Goal: Task Accomplishment & Management: Use online tool/utility

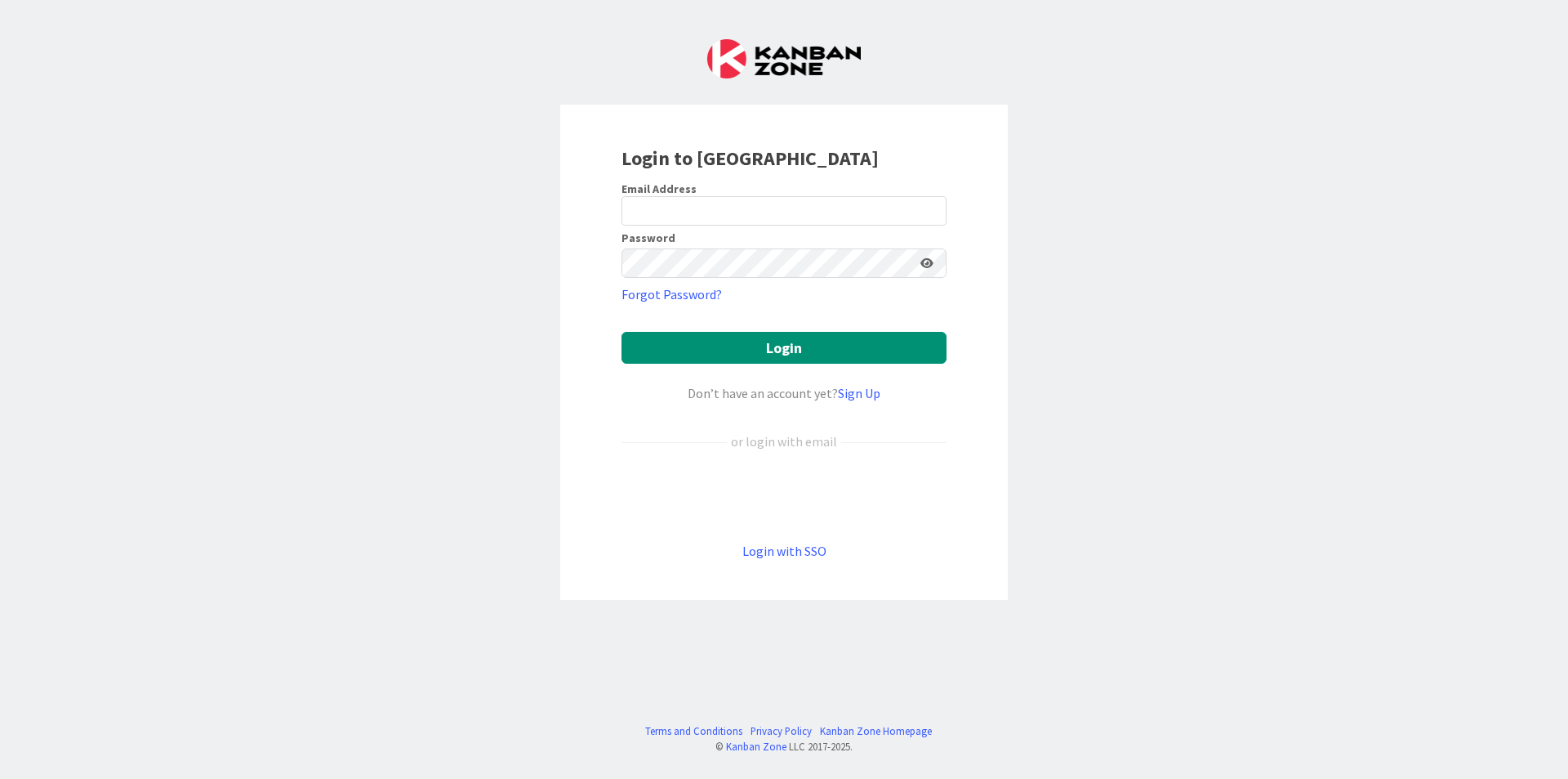
click at [820, 188] on div "Email Address" at bounding box center [784, 189] width 325 height 15
click at [830, 201] on input "email" at bounding box center [784, 210] width 325 height 29
type input "[EMAIL_ADDRESS][DOMAIN_NAME]"
click at [621, 332] on button "Login" at bounding box center [784, 348] width 325 height 32
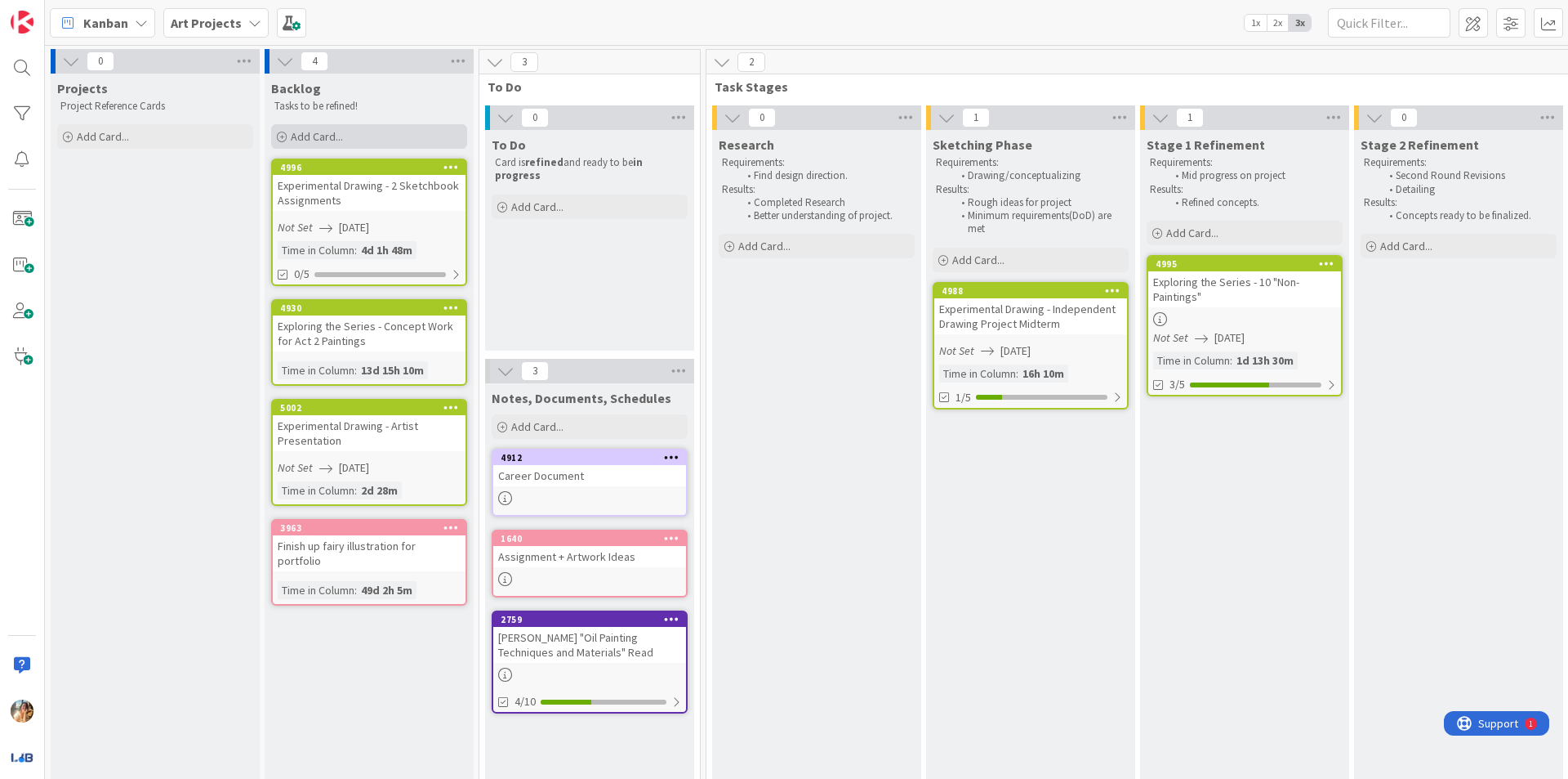
click at [395, 128] on div "Add Card..." at bounding box center [369, 136] width 196 height 25
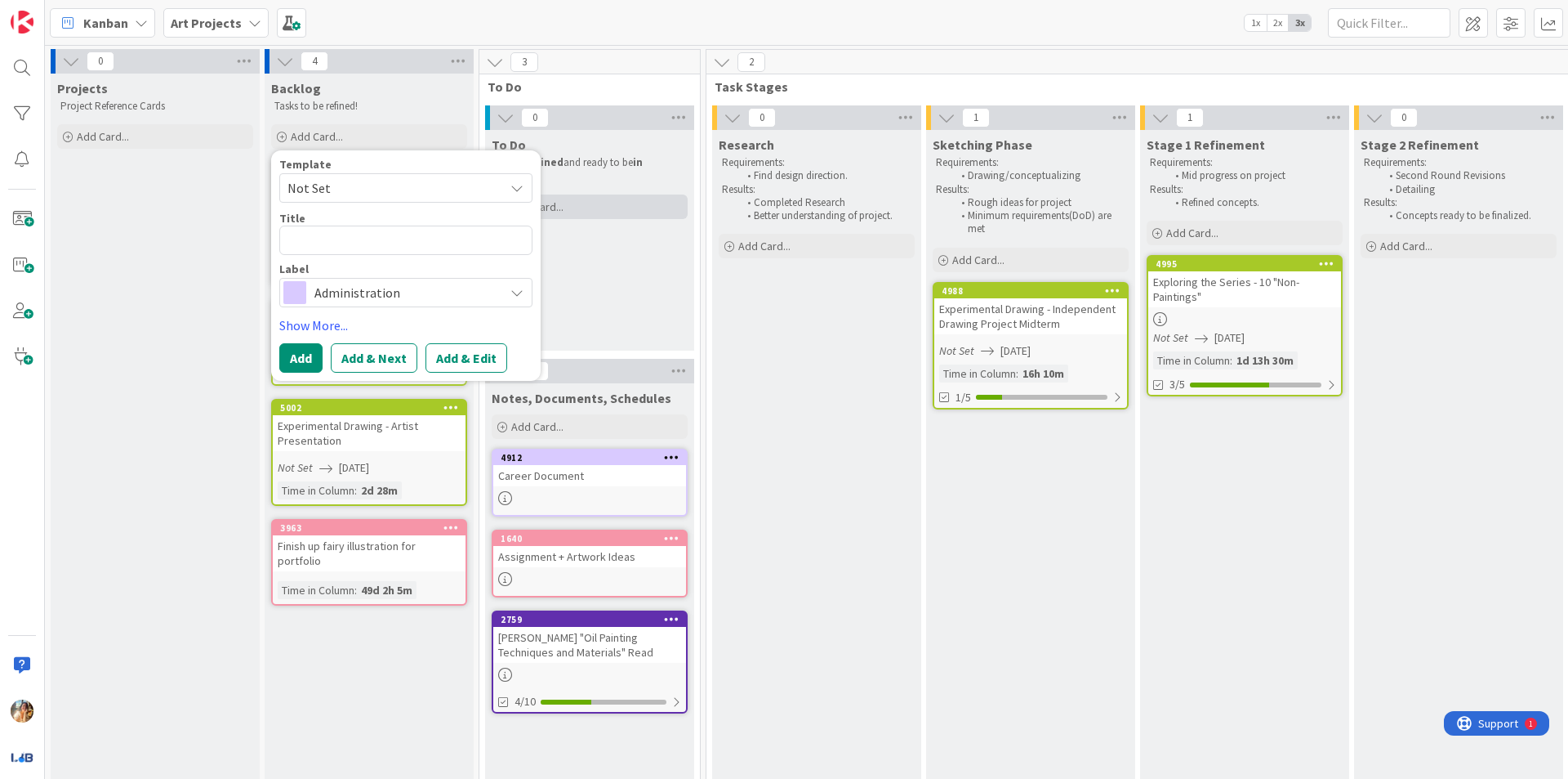
click at [589, 198] on div "Add Card..." at bounding box center [589, 206] width 196 height 25
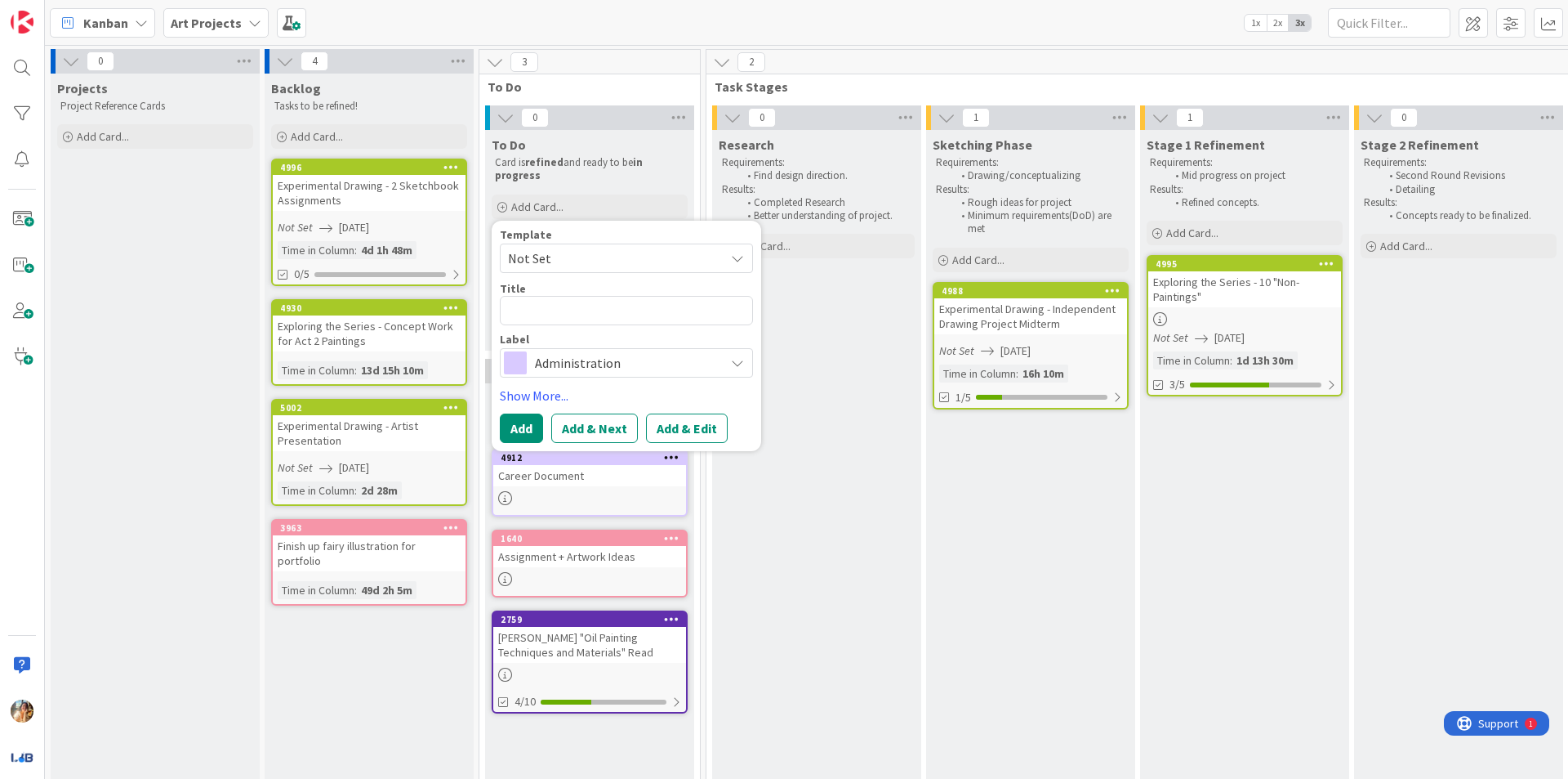
type textarea "x"
type textarea "A"
type textarea "x"
type textarea "Ap"
type textarea "x"
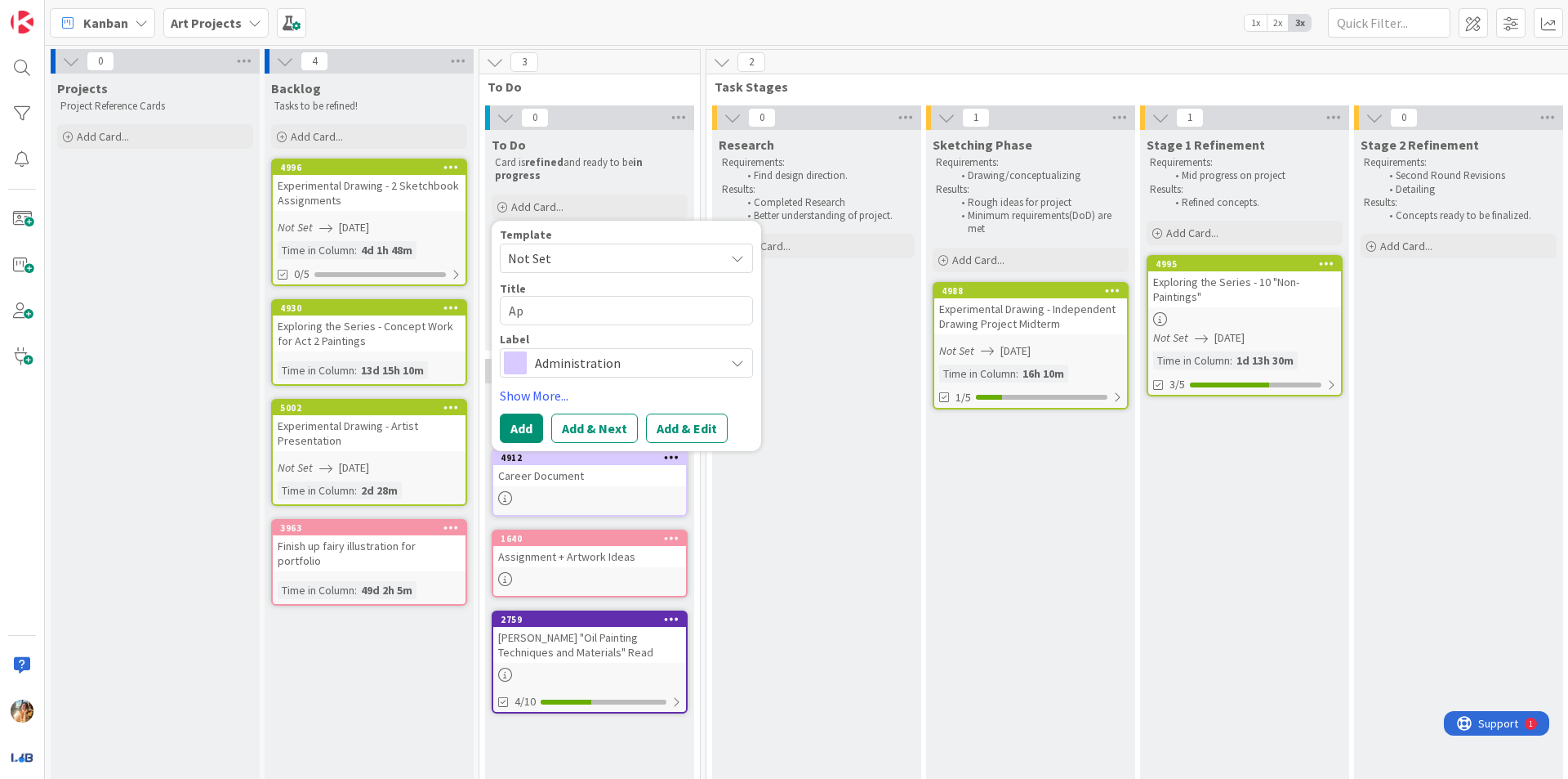
type textarea "App"
type textarea "x"
type textarea "Appl"
type textarea "x"
type textarea "Apply"
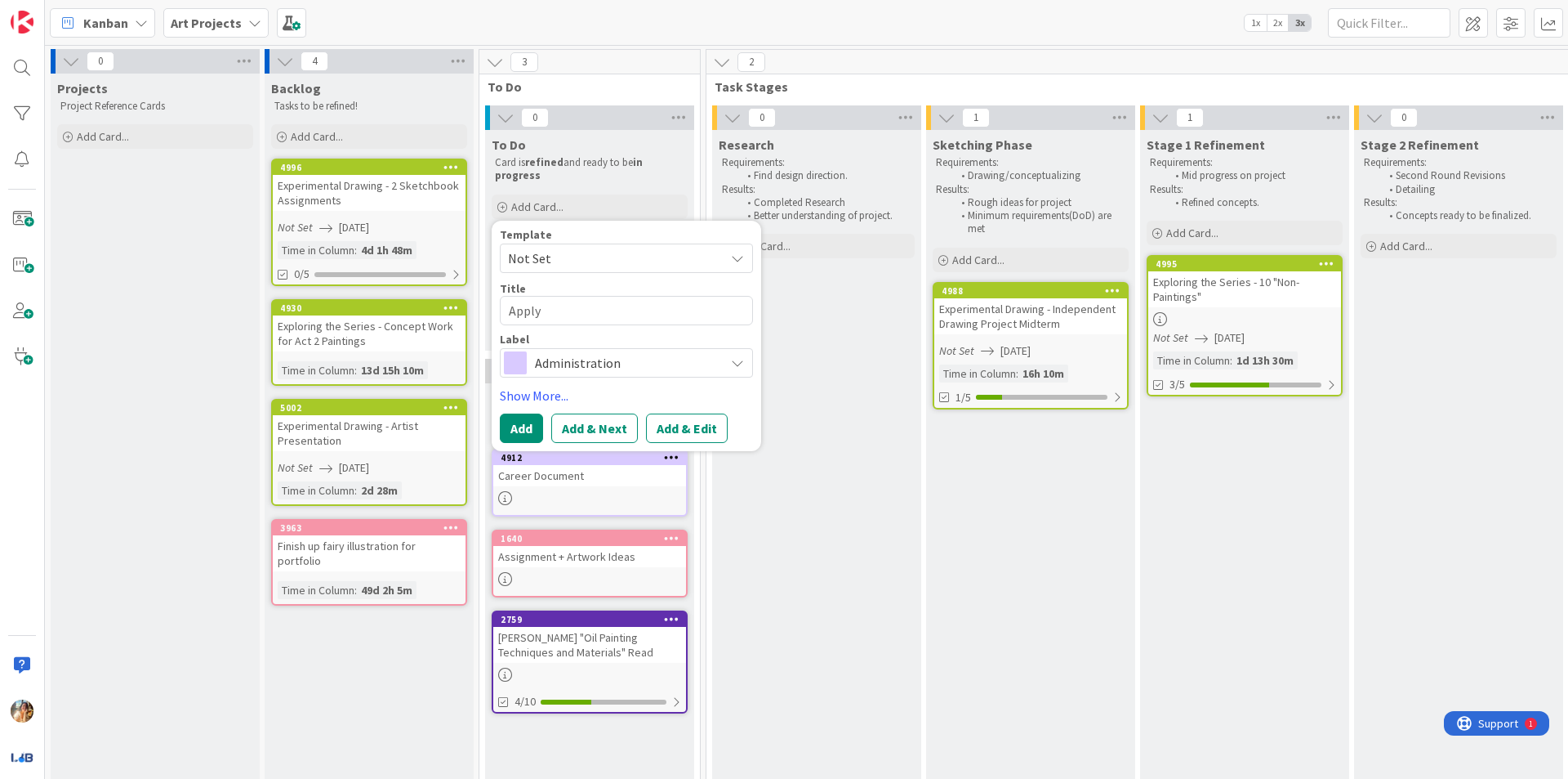
type textarea "x"
type textarea "Apply"
type textarea "x"
type textarea "Apply t"
type textarea "x"
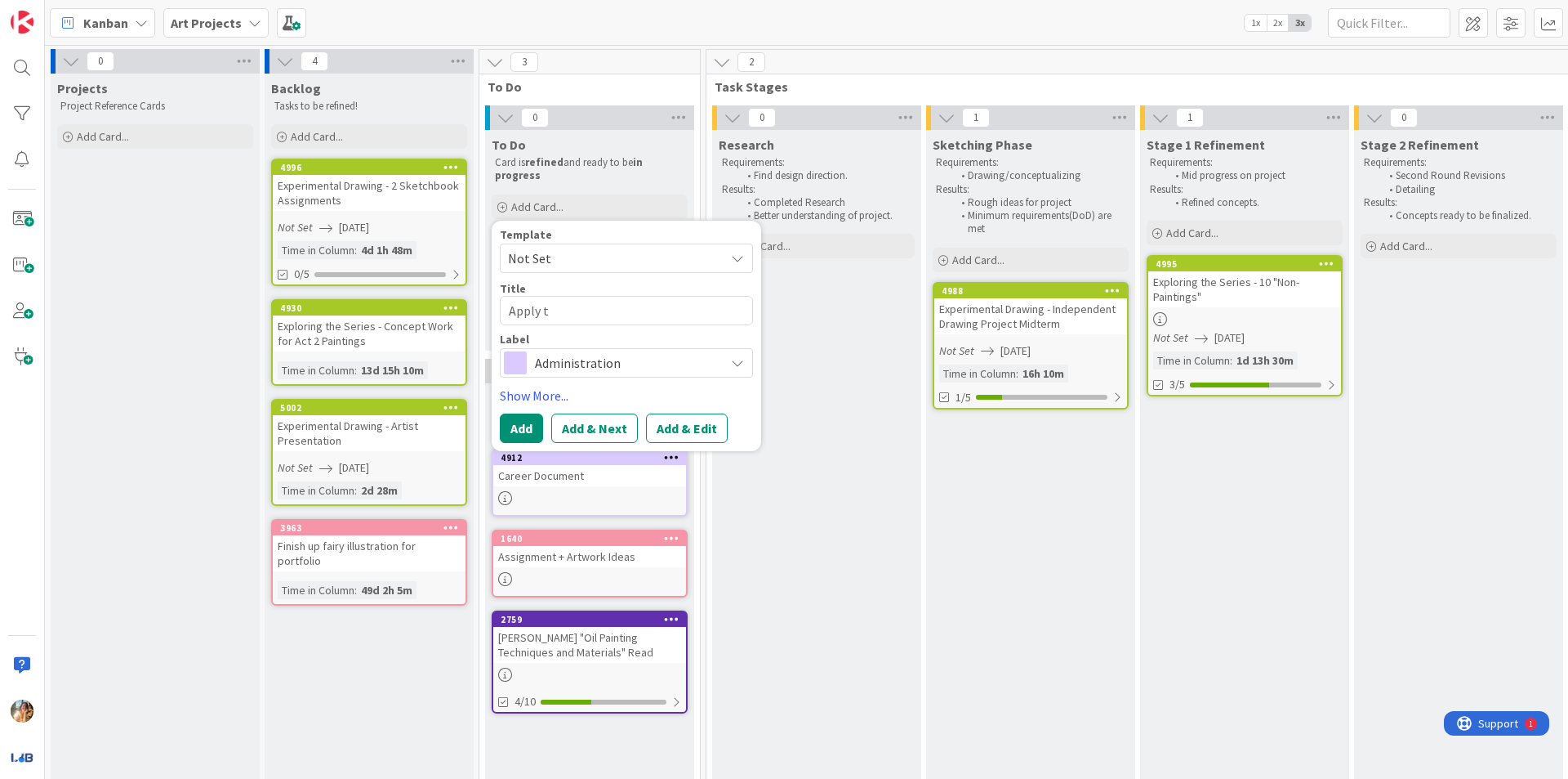
type textarea "Apply to"
type textarea "x"
type textarea "Apply to"
type textarea "x"
type textarea "Apply to A"
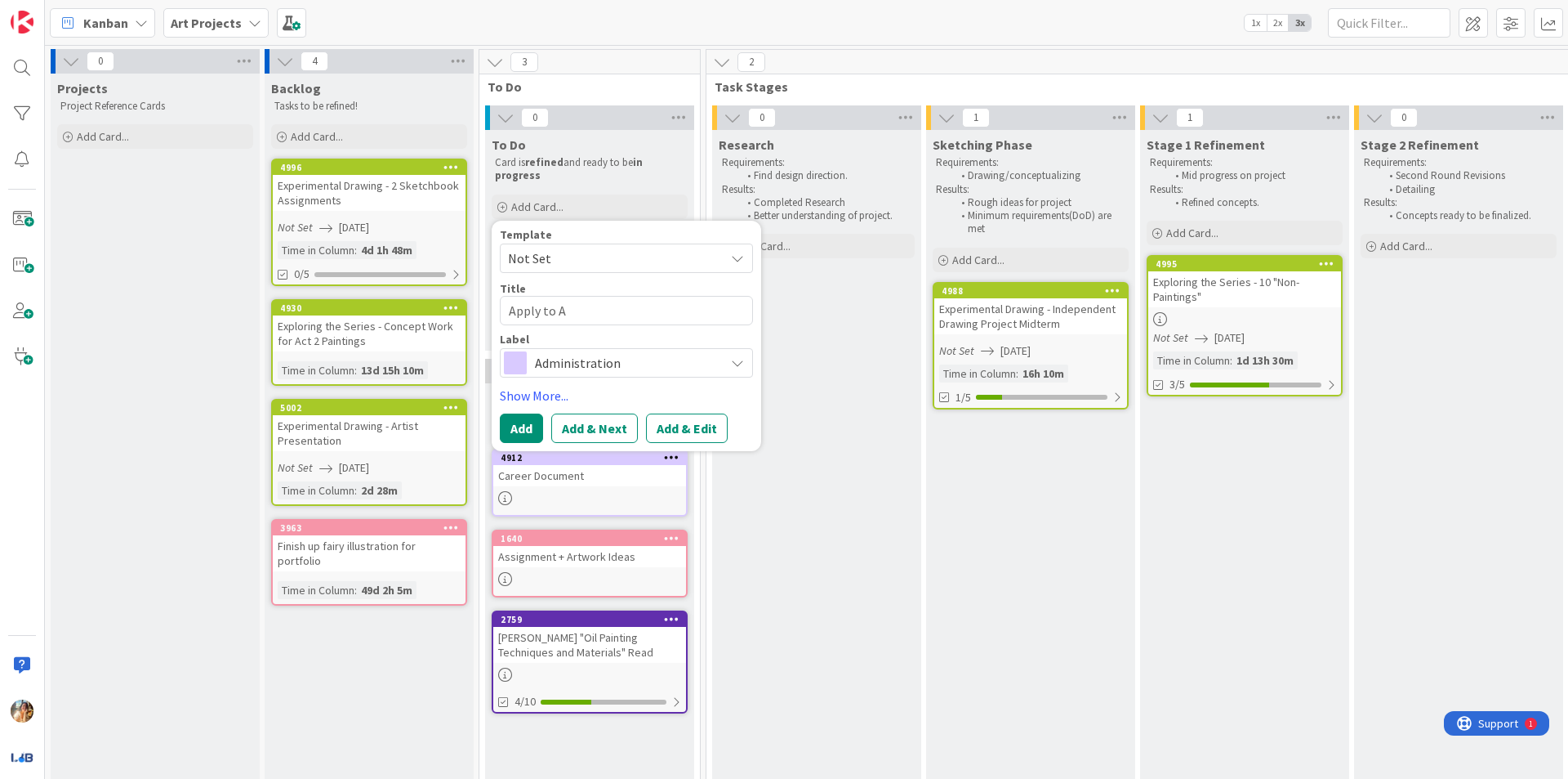
type textarea "x"
type textarea "Apply to Ar"
type textarea "x"
type textarea "Apply to Art"
type textarea "x"
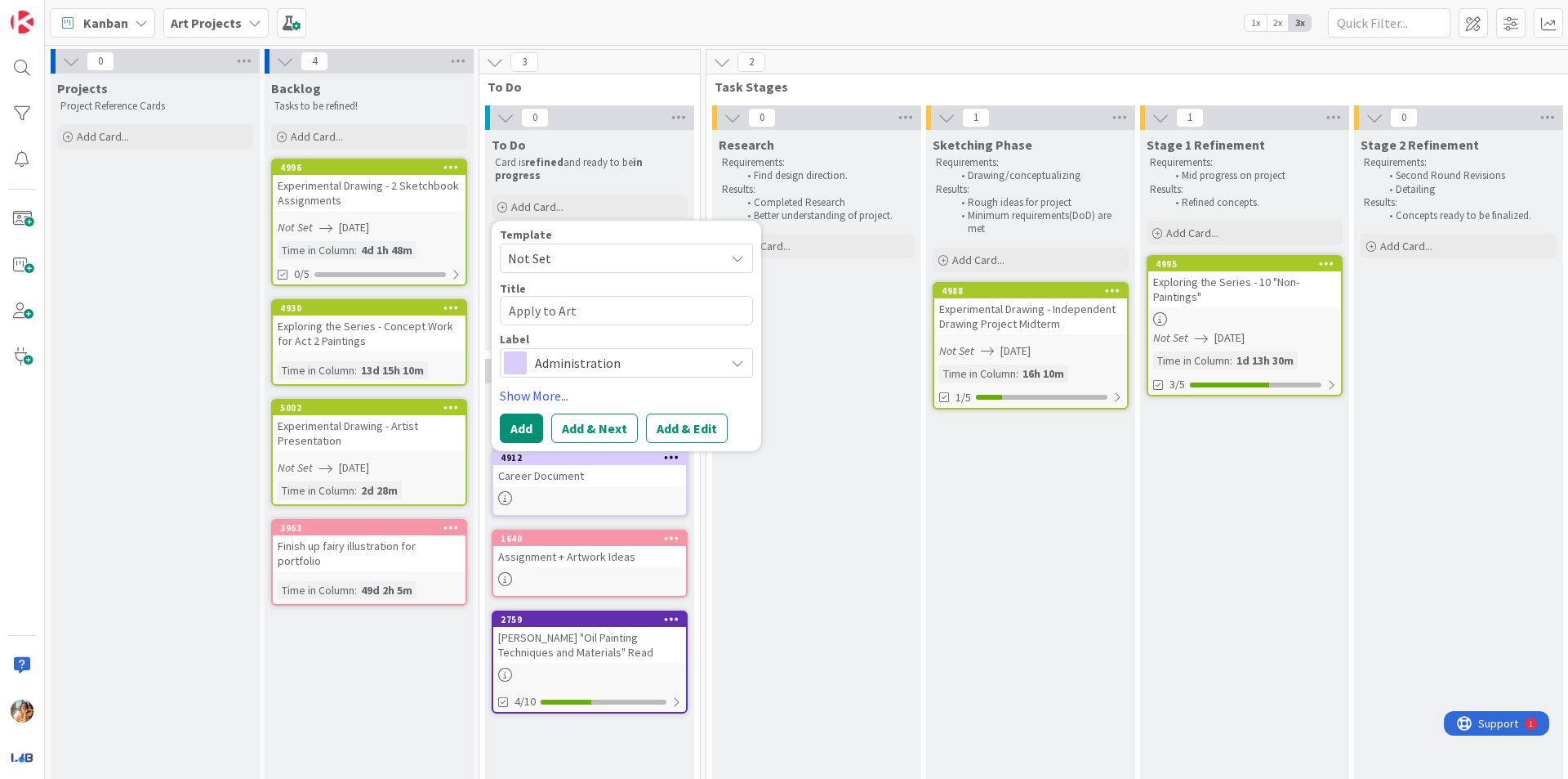
type textarea "Apply to Art"
type textarea "x"
type textarea "Apply to Art W"
type textarea "x"
type textarea "Apply to Art We"
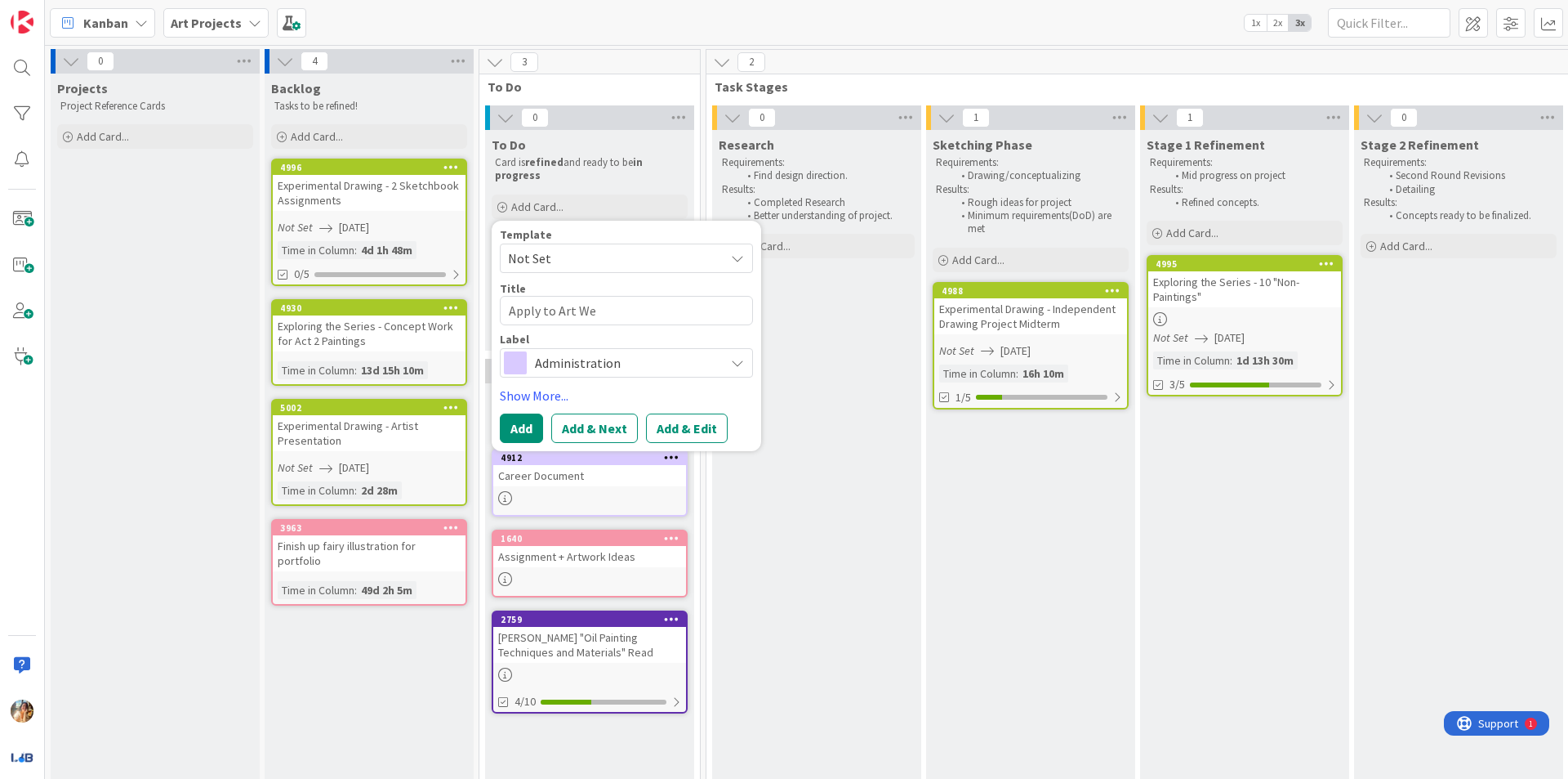
type textarea "x"
type textarea "Apply to Art Wee"
type textarea "x"
type textarea "Apply to Art Week"
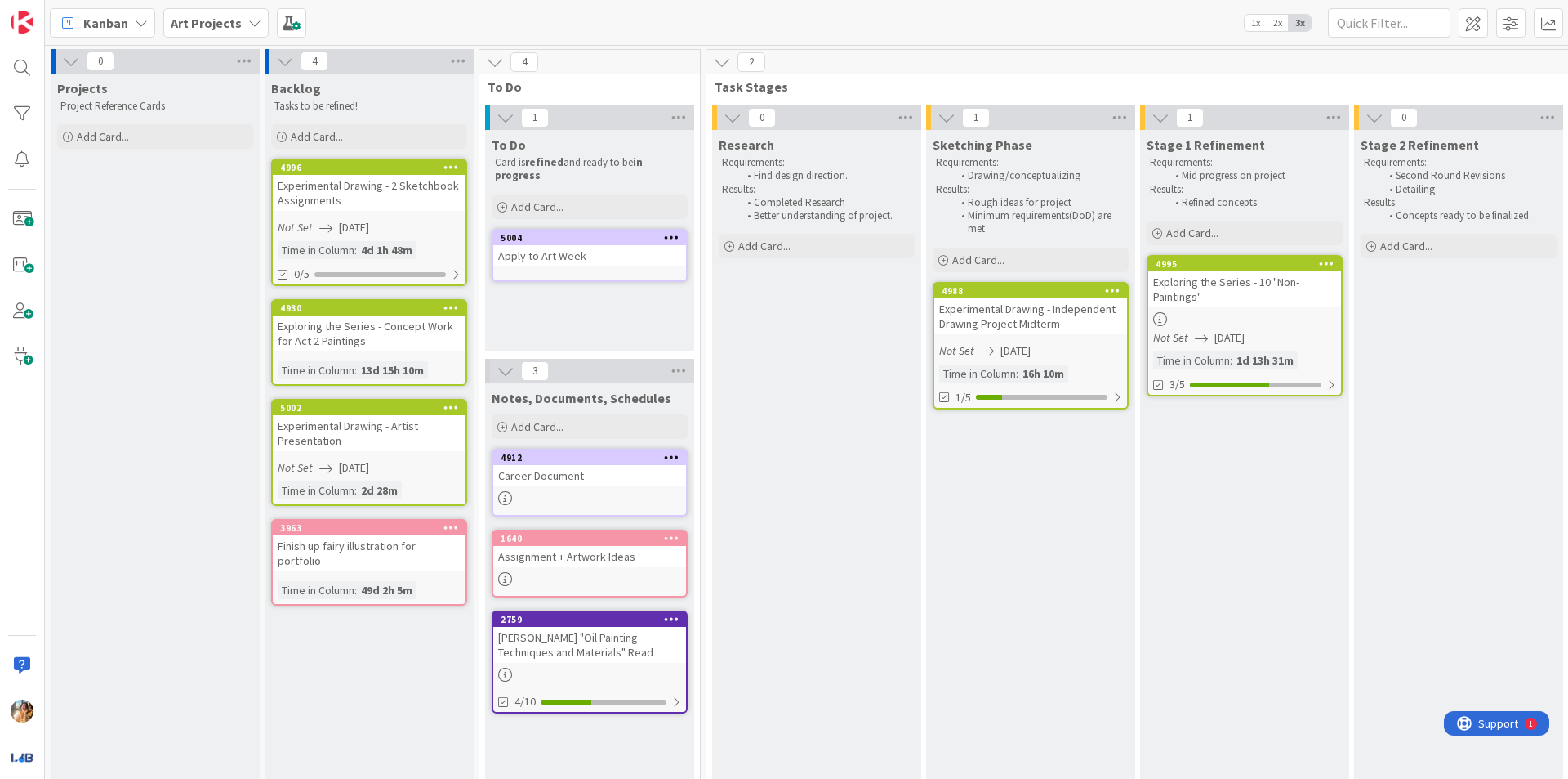
click at [1253, 306] on div "Exploring the Series - 10 "Non-Paintings"" at bounding box center [1244, 289] width 192 height 36
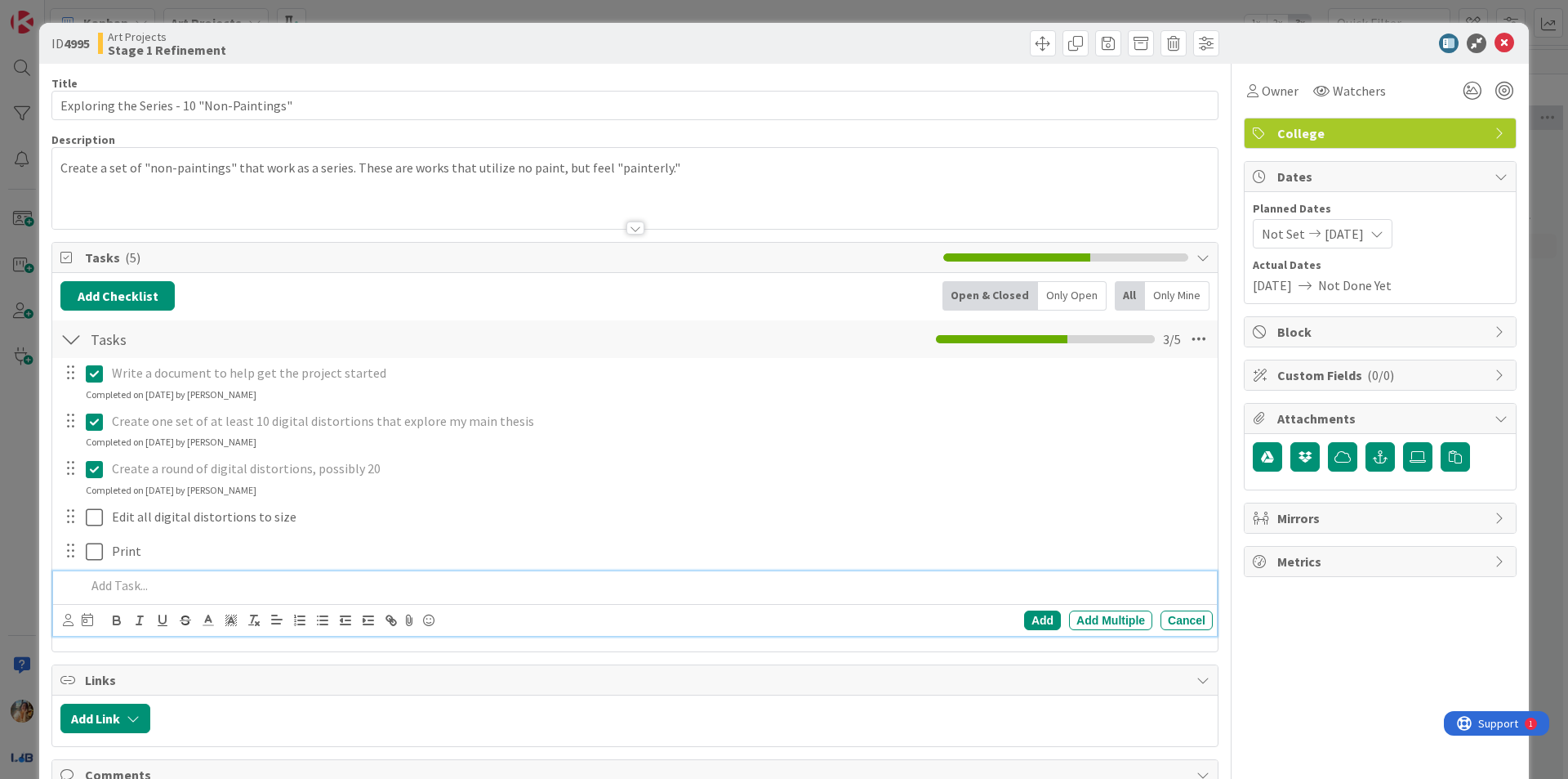
click at [525, 593] on p at bounding box center [646, 584] width 1120 height 19
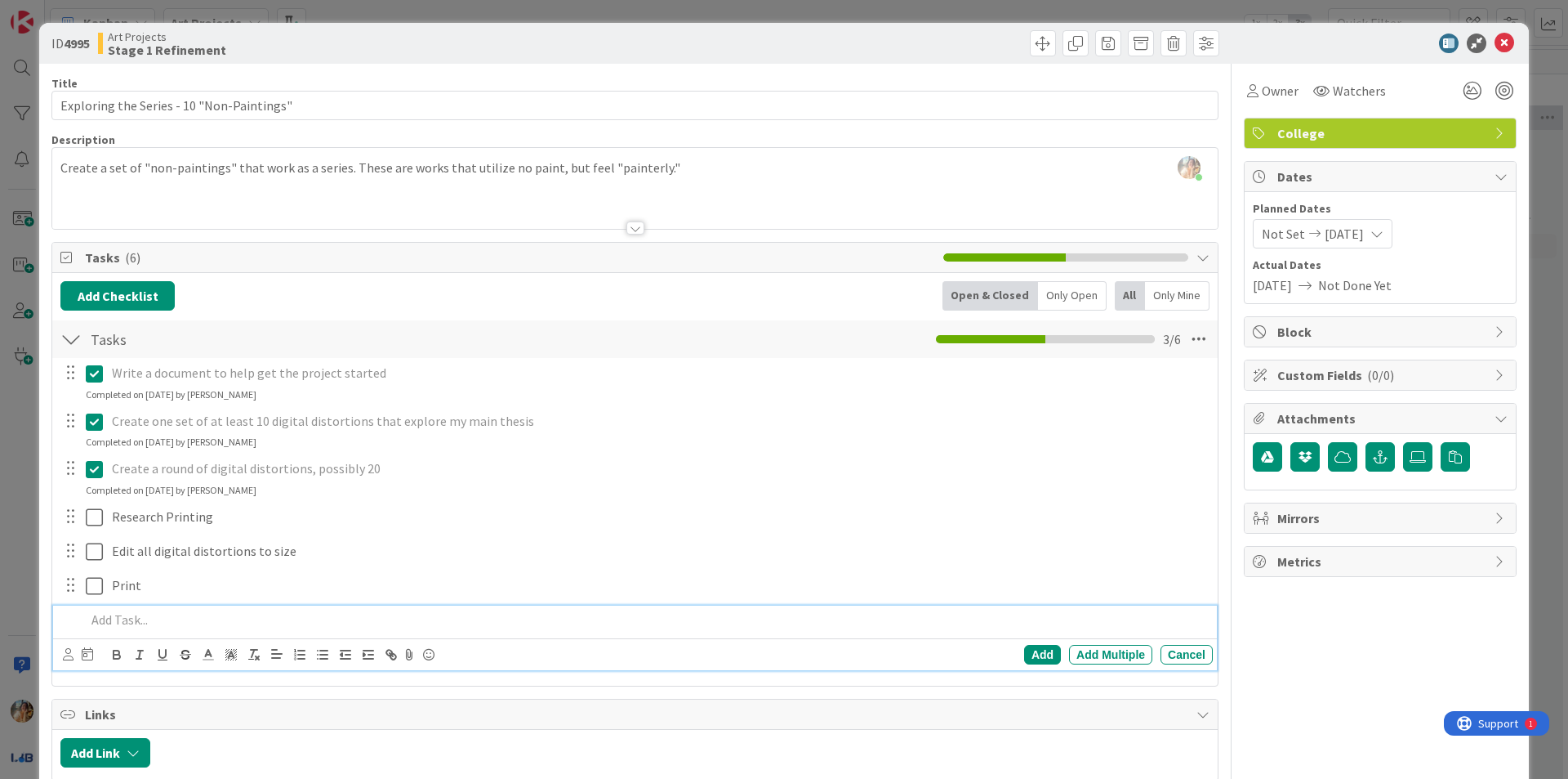
click at [0, 436] on div "ID 4995 Art Projects Stage 1 Refinement Title 41 / 128 Exploring the Series - 1…" at bounding box center [784, 389] width 1568 height 779
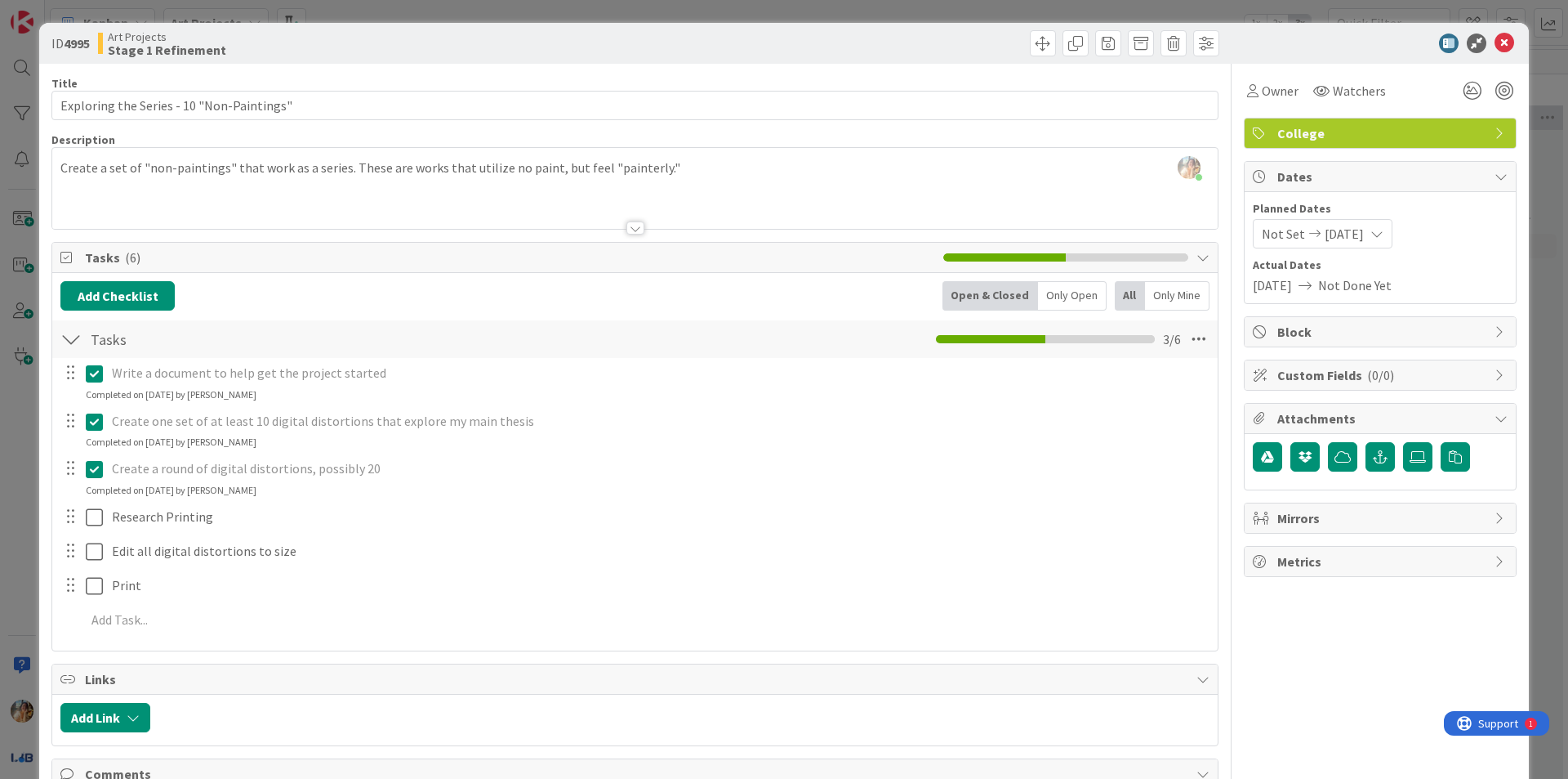
click at [0, 477] on div "ID 4995 Art Projects Stage 1 Refinement Title 41 / 128 Exploring the Series - 1…" at bounding box center [784, 389] width 1568 height 779
